Goal: Book appointment/travel/reservation

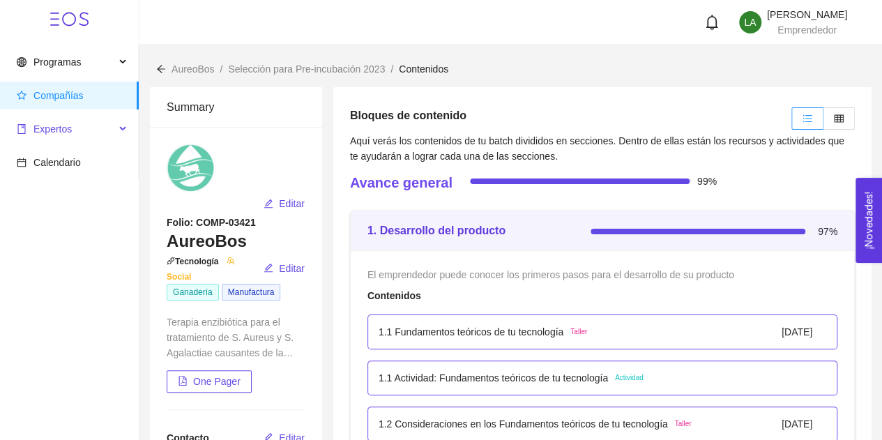
click at [67, 120] on span "Expertos" at bounding box center [66, 129] width 98 height 28
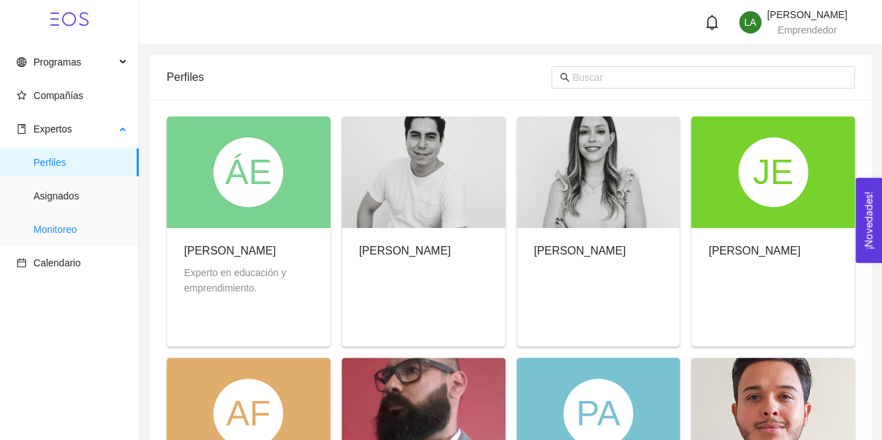
click at [85, 225] on span "Monitoreo" at bounding box center [80, 230] width 94 height 28
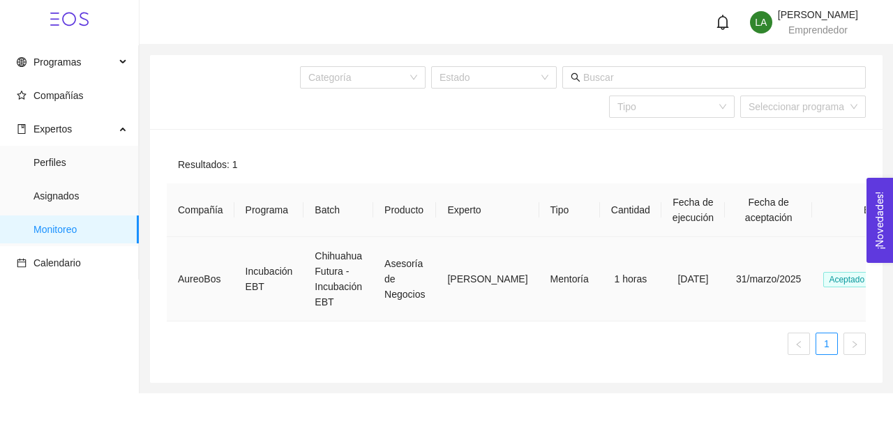
scroll to position [0, 42]
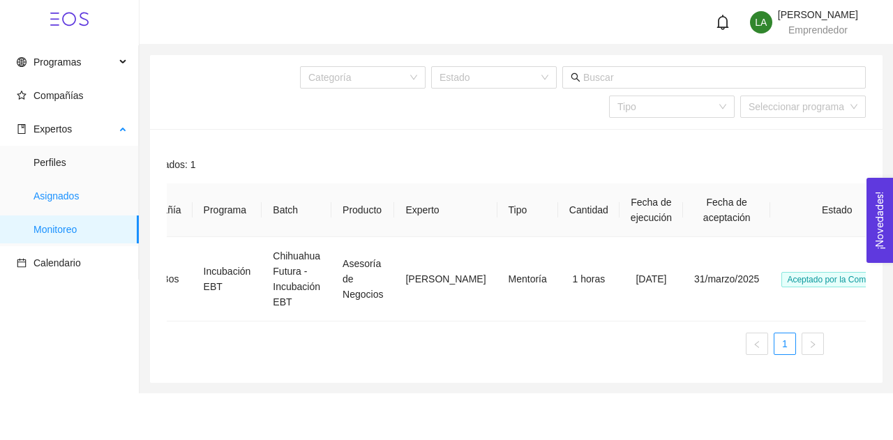
click at [72, 188] on span "Asignados" at bounding box center [80, 196] width 94 height 28
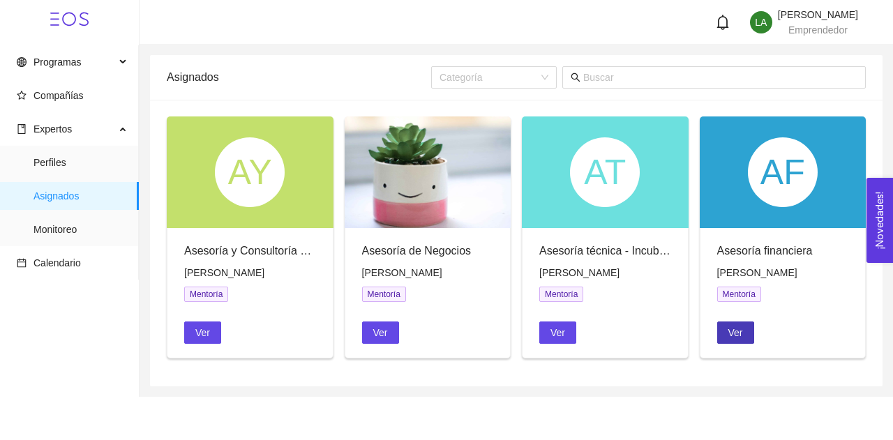
click at [737, 327] on span "Ver" at bounding box center [735, 332] width 15 height 15
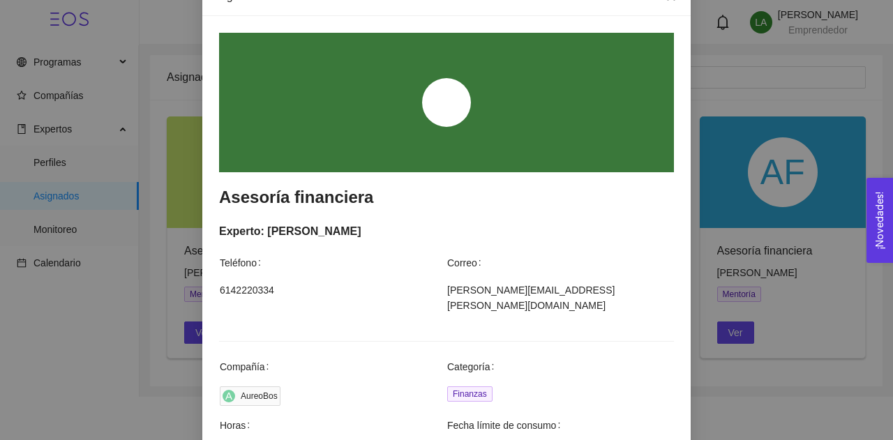
scroll to position [179, 0]
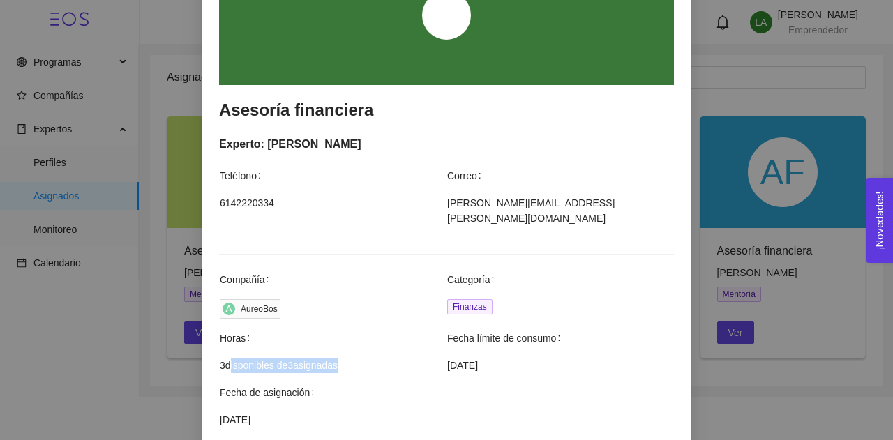
drag, startPoint x: 336, startPoint y: 354, endPoint x: 220, endPoint y: 349, distance: 115.9
click at [220, 358] on span "3 disponibles de 3 asignadas" at bounding box center [333, 365] width 226 height 15
click at [186, 323] on div "Agendar mentoría Asesoría financiera Experto: [PERSON_NAME] Teléfono Correo [PH…" at bounding box center [446, 220] width 893 height 440
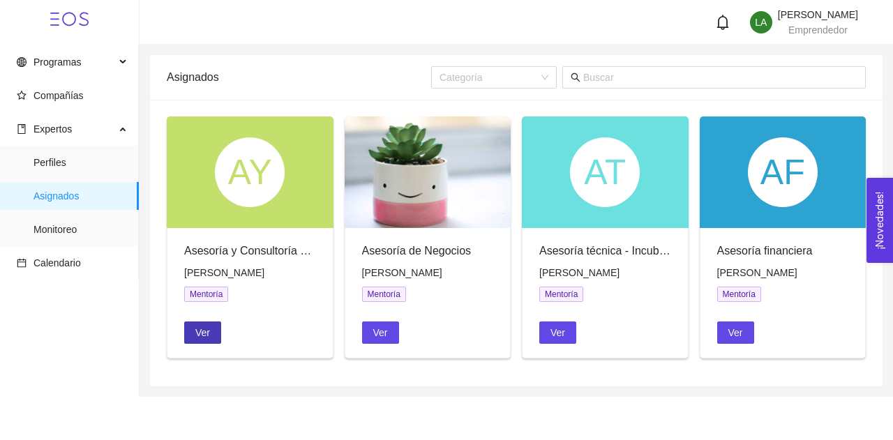
click at [208, 331] on span "Ver" at bounding box center [202, 332] width 15 height 15
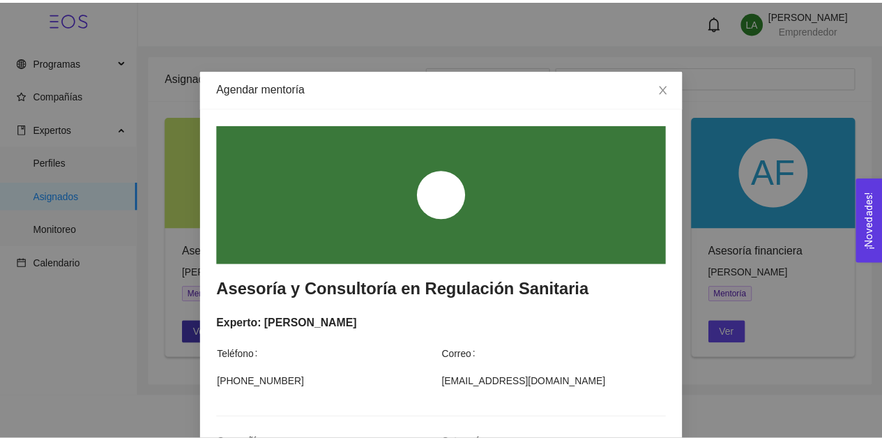
scroll to position [306, 0]
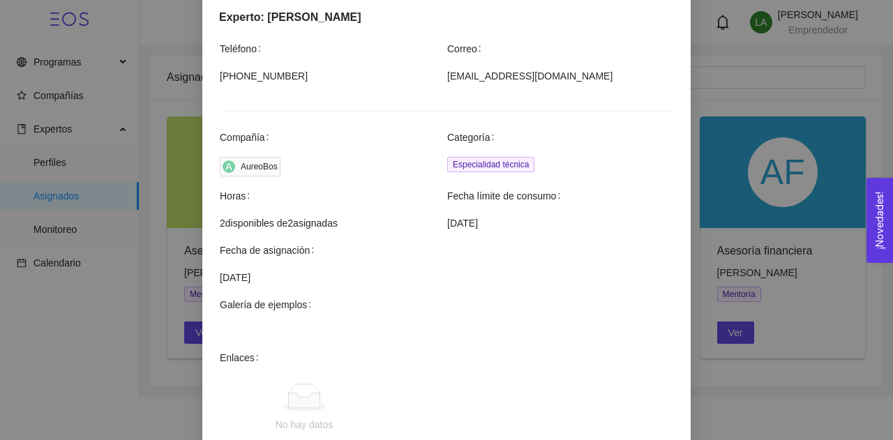
click at [133, 330] on div "Agendar mentoría Asesoría y Consultoría en Regulación Sanitaria Experto: [PERSO…" at bounding box center [446, 220] width 893 height 440
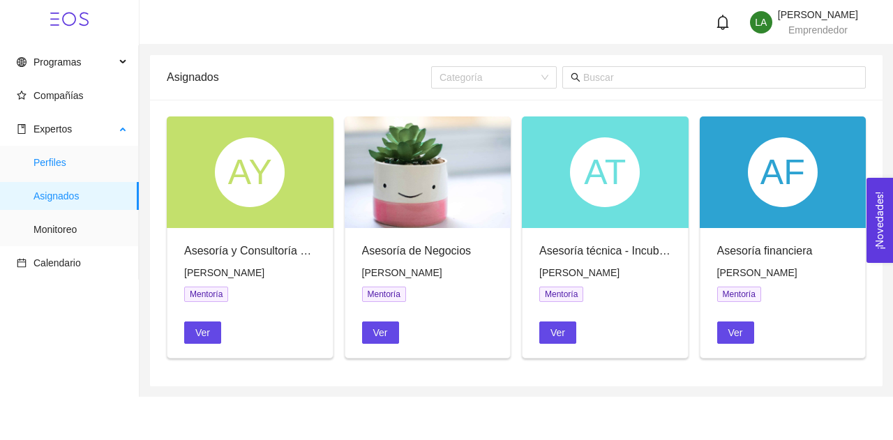
click at [54, 172] on span "Perfiles" at bounding box center [80, 163] width 94 height 28
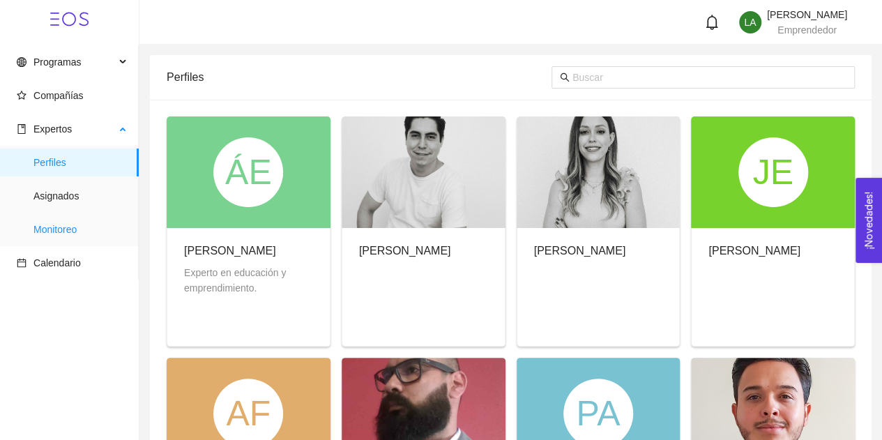
click at [79, 223] on span "Monitoreo" at bounding box center [80, 230] width 94 height 28
